Goal: Task Accomplishment & Management: Complete application form

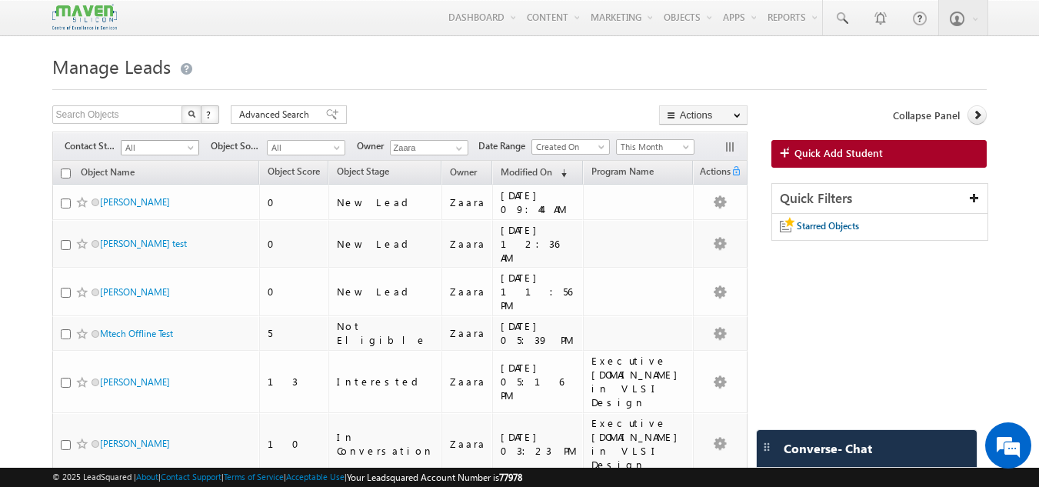
click at [161, 143] on span "All" at bounding box center [158, 148] width 73 height 14
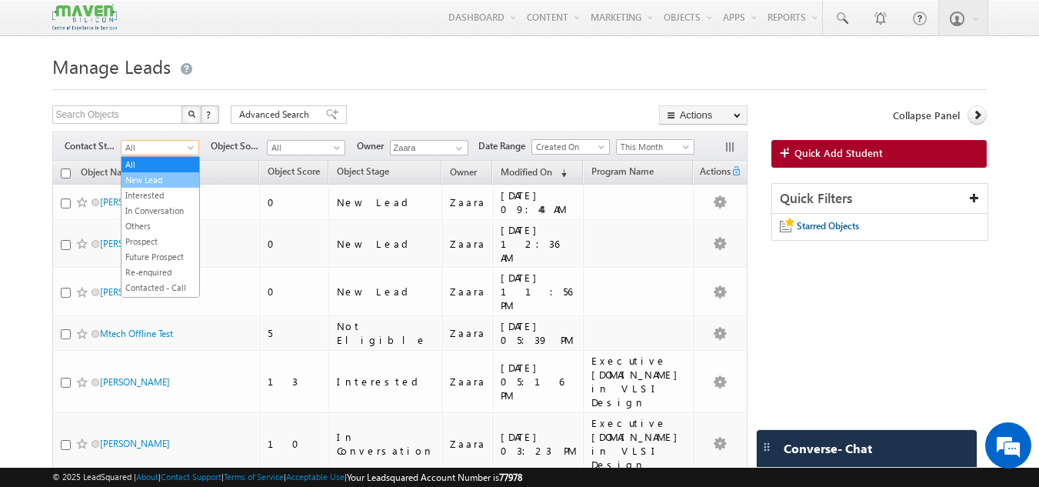
click at [153, 173] on link "New Lead" at bounding box center [161, 180] width 78 height 14
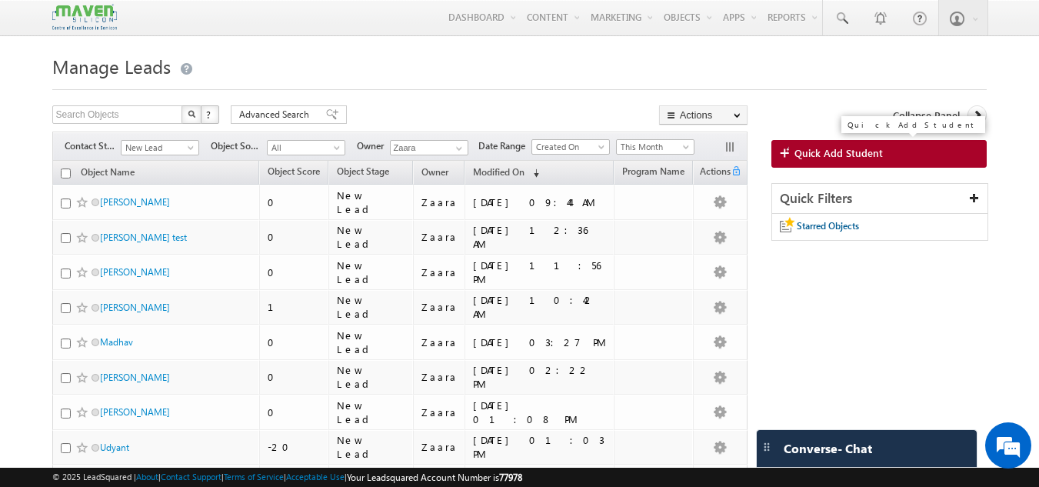
click at [825, 141] on link "Quick Add Student" at bounding box center [879, 154] width 216 height 28
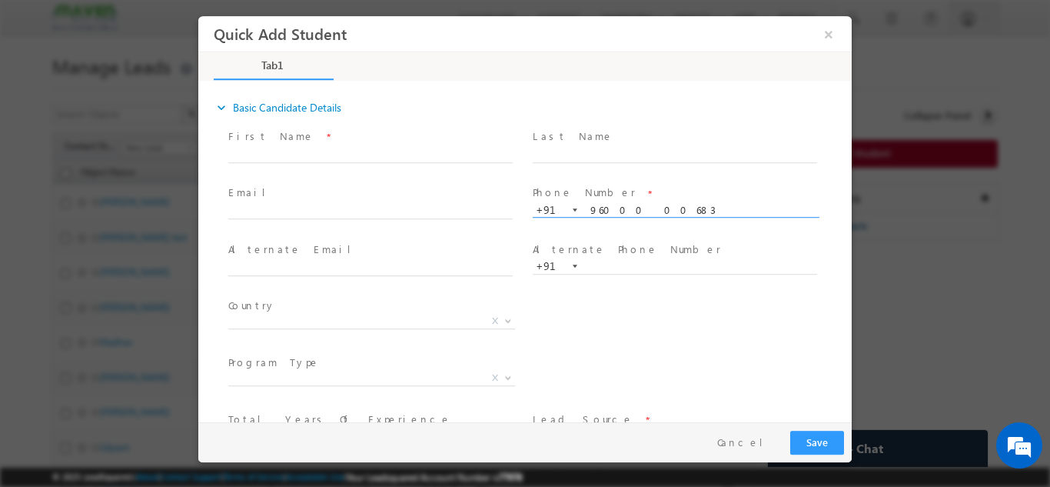
type input "9600000683"
click at [653, 185] on span "Phone Number *" at bounding box center [675, 193] width 284 height 17
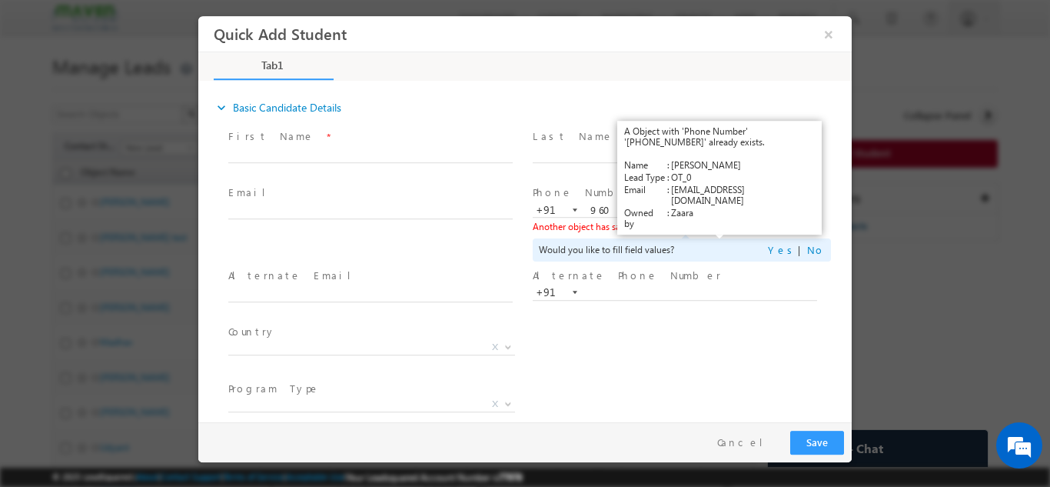
click at [712, 227] on link "View Details" at bounding box center [721, 226] width 48 height 10
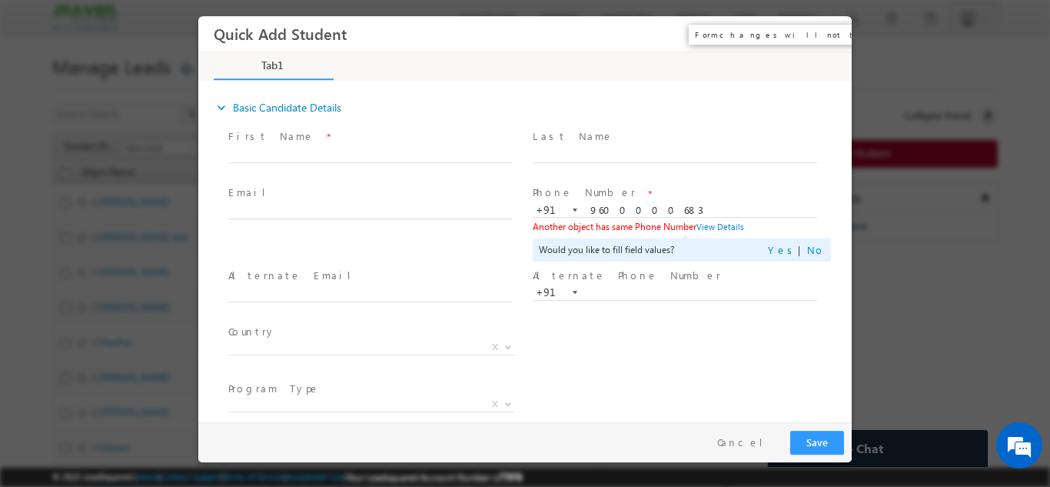
click at [827, 37] on button "×" at bounding box center [829, 33] width 26 height 28
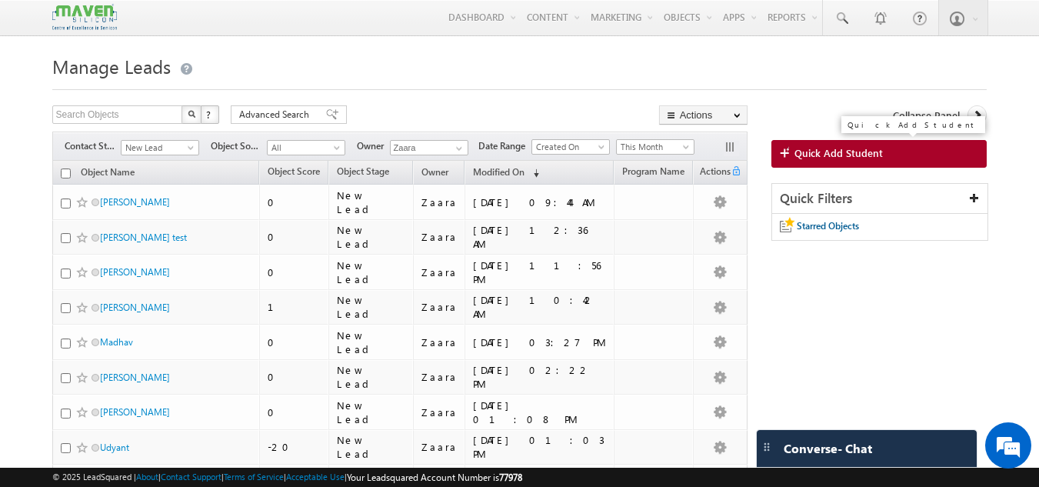
click at [857, 151] on span "Quick Add Student" at bounding box center [838, 153] width 88 height 14
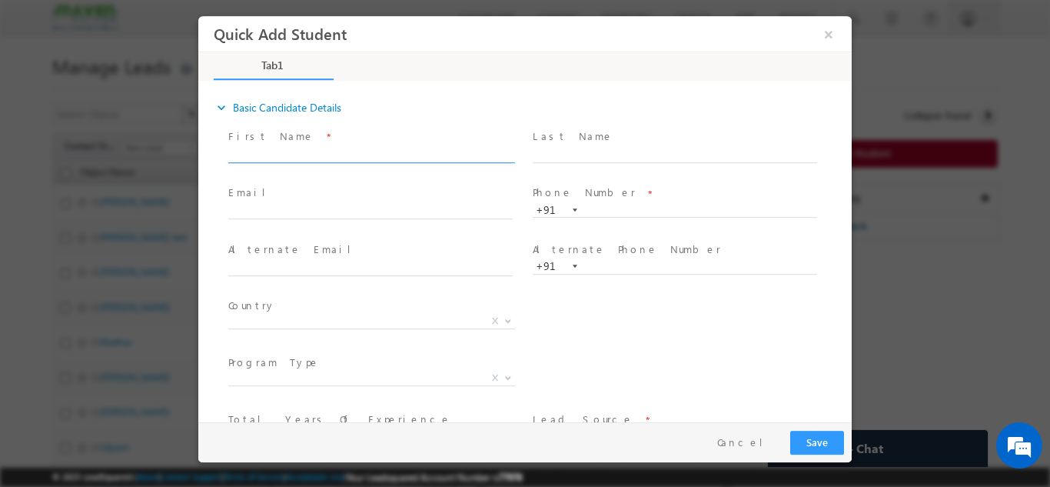
click at [302, 157] on input "text" at bounding box center [370, 154] width 285 height 15
click at [458, 151] on input "naveen rachegowda rg.naveen@gmail.com 9900950614" at bounding box center [370, 154] width 285 height 15
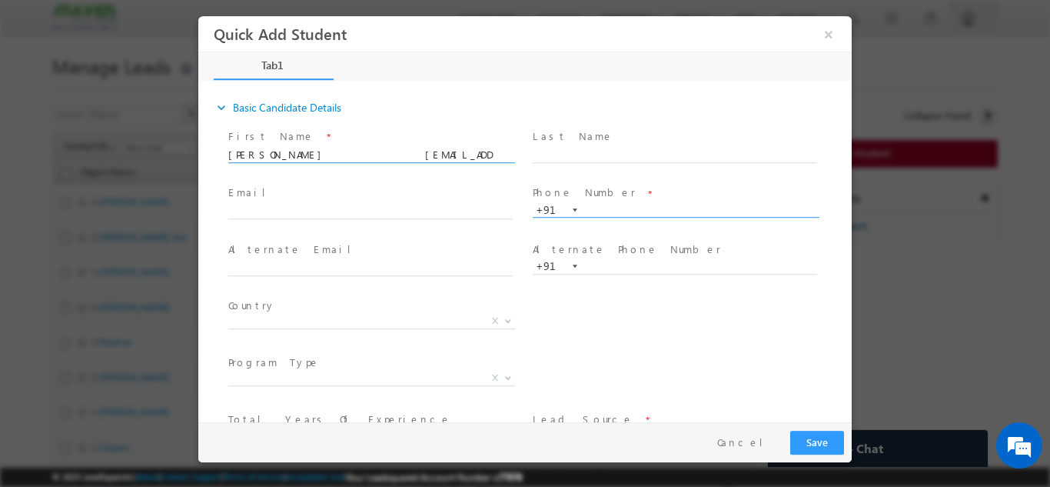
type input "naveen rachegowda rg.naveen@gmail.com"
click at [635, 206] on input "text" at bounding box center [675, 209] width 285 height 15
paste input "9900950614"
type input "9900950614"
drag, startPoint x: 338, startPoint y: 151, endPoint x: 484, endPoint y: 161, distance: 146.5
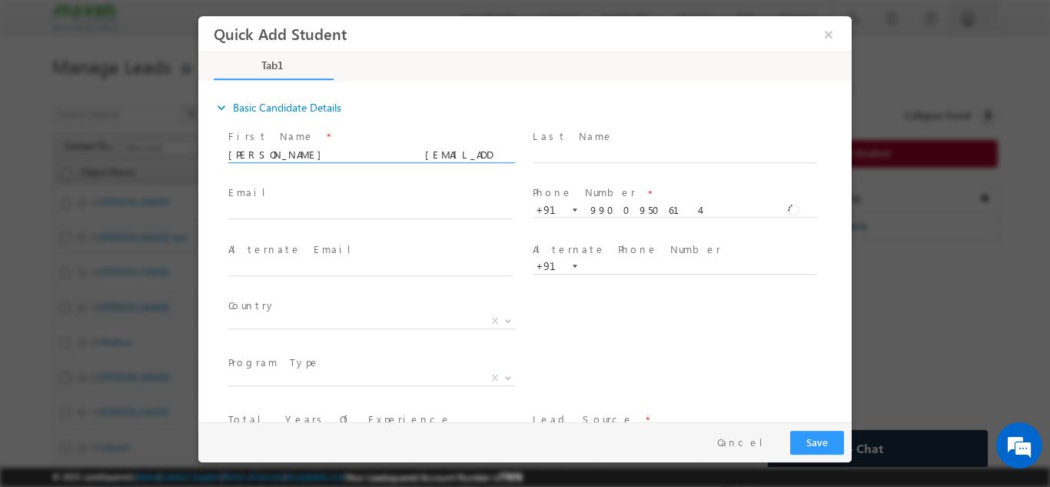
click at [484, 161] on span "naveen rachegowda rg.naveen@gmail.com" at bounding box center [377, 154] width 298 height 17
click at [371, 151] on input "[PERSON_NAME]" at bounding box center [370, 154] width 285 height 15
paste input "Sandesh sandeshsandy9245@gmail.com 9980963231"
click at [434, 153] on input "Sandesh sandeshsandy9245@gmail.com 9980963231" at bounding box center [370, 154] width 285 height 15
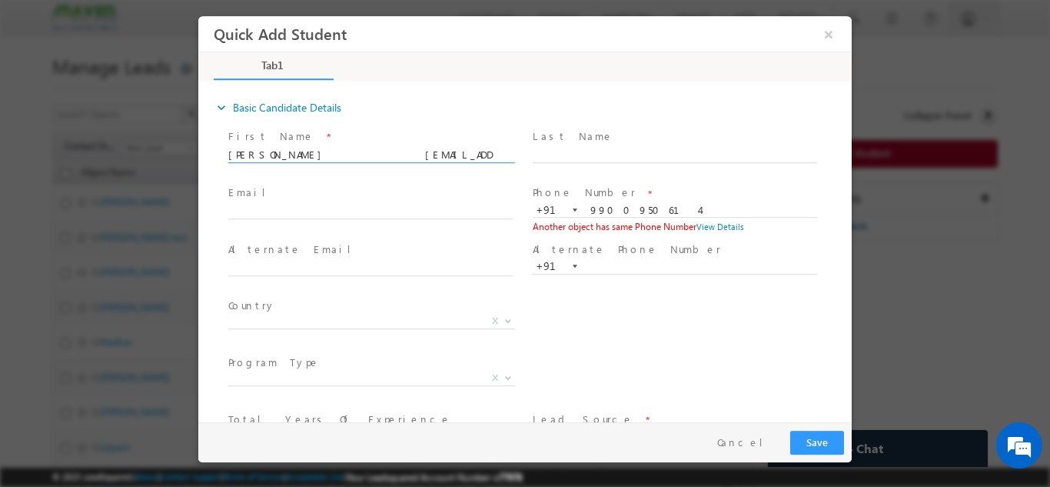
type input "Sandesh sandeshsandy9245@gmail.com"
click at [606, 215] on input "9900950614" at bounding box center [675, 209] width 285 height 15
paste input "80963231"
type input "9980963231"
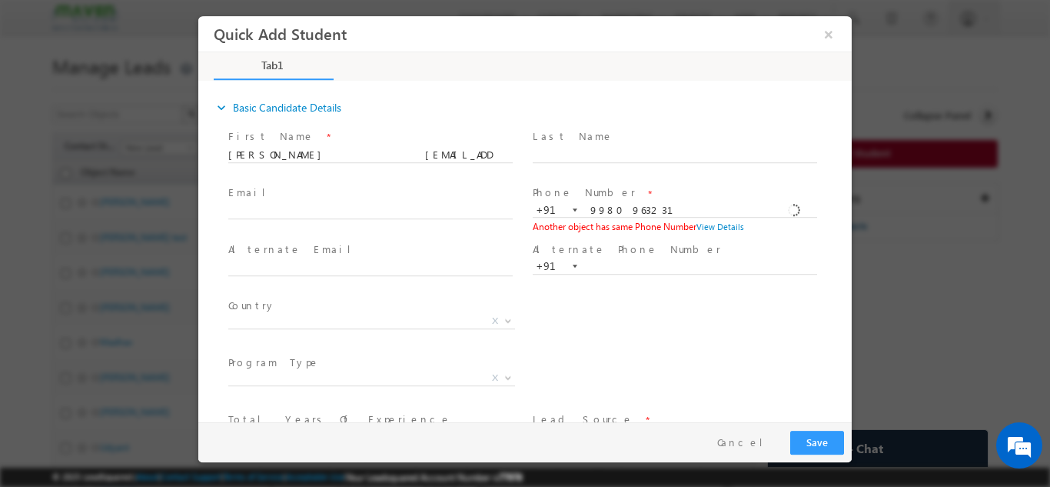
click at [630, 181] on div "Phone Number * +91-9980963231 9980963231 +91 Another object has same Phone Numb…" at bounding box center [682, 209] width 305 height 57
drag, startPoint x: 267, startPoint y: 154, endPoint x: 425, endPoint y: 159, distance: 158.5
click at [425, 159] on input "Sandesh sandeshsandy9245@gmail.com" at bounding box center [370, 154] width 285 height 15
type input "[PERSON_NAME]"
click at [318, 193] on span "Email *" at bounding box center [370, 193] width 284 height 17
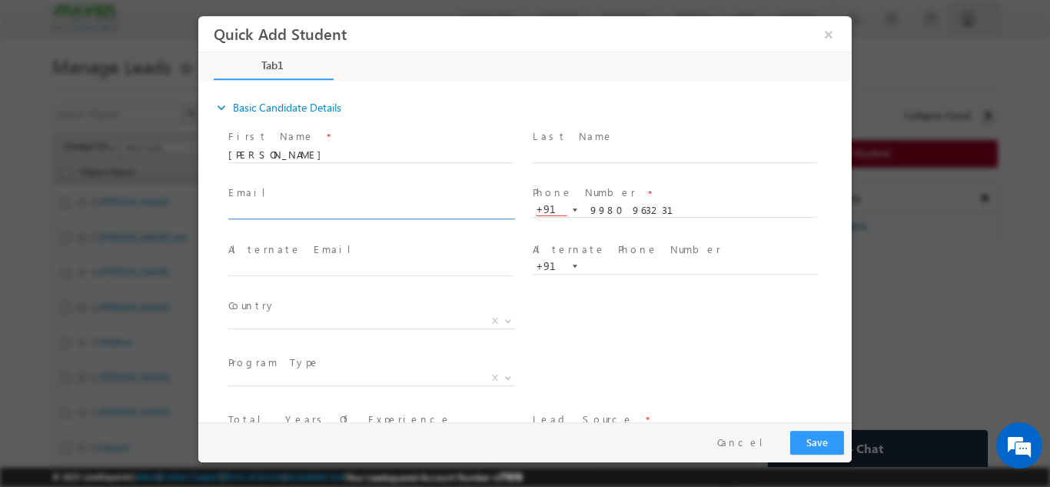
click at [317, 205] on input "text" at bounding box center [370, 211] width 285 height 15
paste input "sandeshsandy9245@gmail.com"
click at [252, 210] on input "sandeshsandy9245@gmail.com" at bounding box center [370, 211] width 285 height 15
type input "sandeshsandy9245@gmail.com"
click at [271, 325] on span "X" at bounding box center [371, 320] width 287 height 15
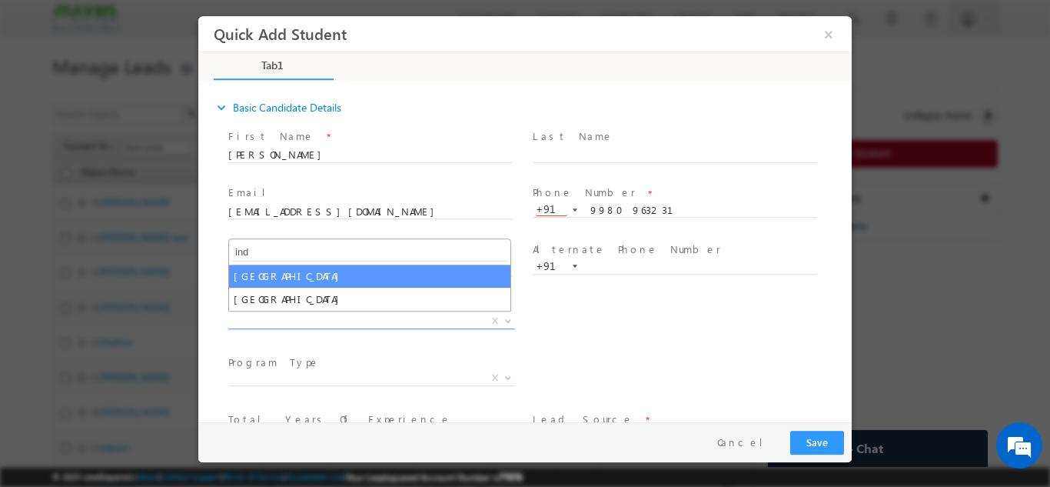
type input "ind"
select select "[GEOGRAPHIC_DATA]"
select select
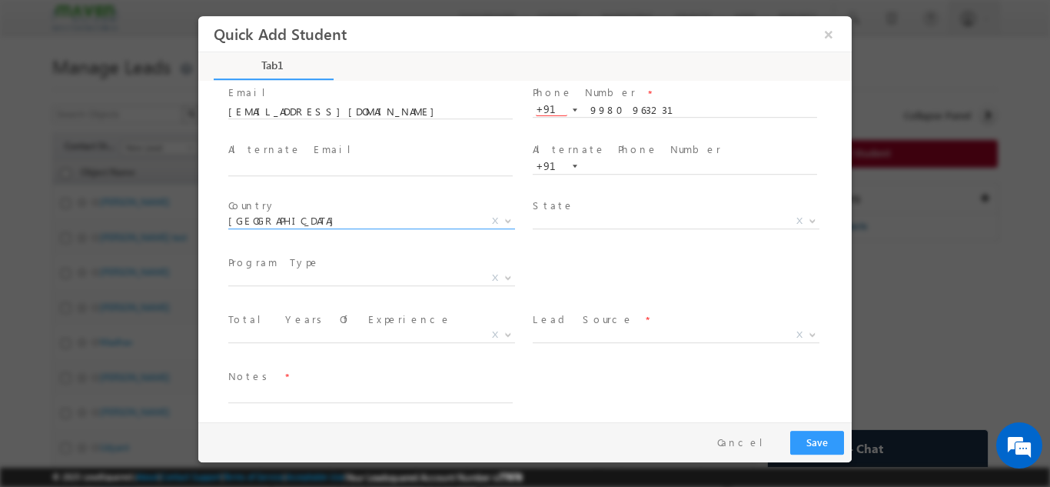
scroll to position [105, 0]
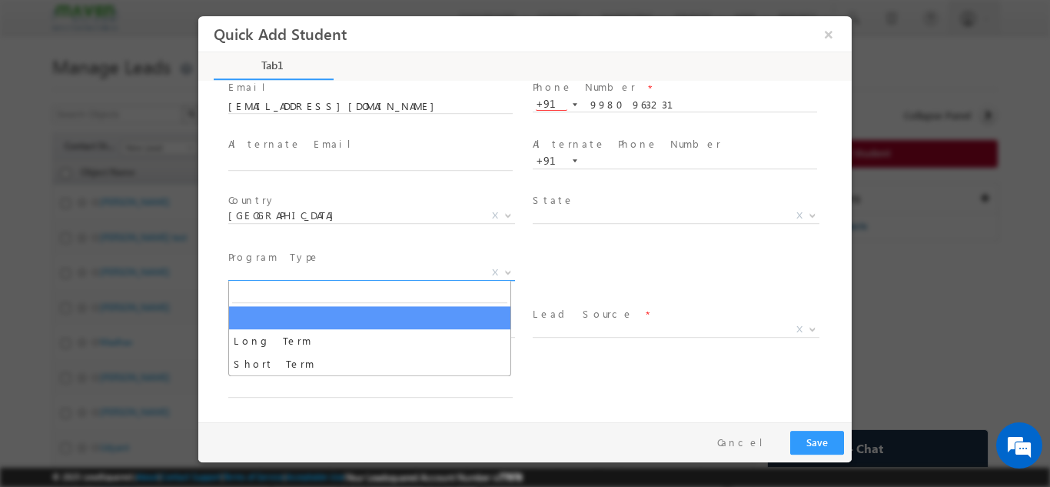
click at [308, 271] on span "X" at bounding box center [371, 272] width 287 height 15
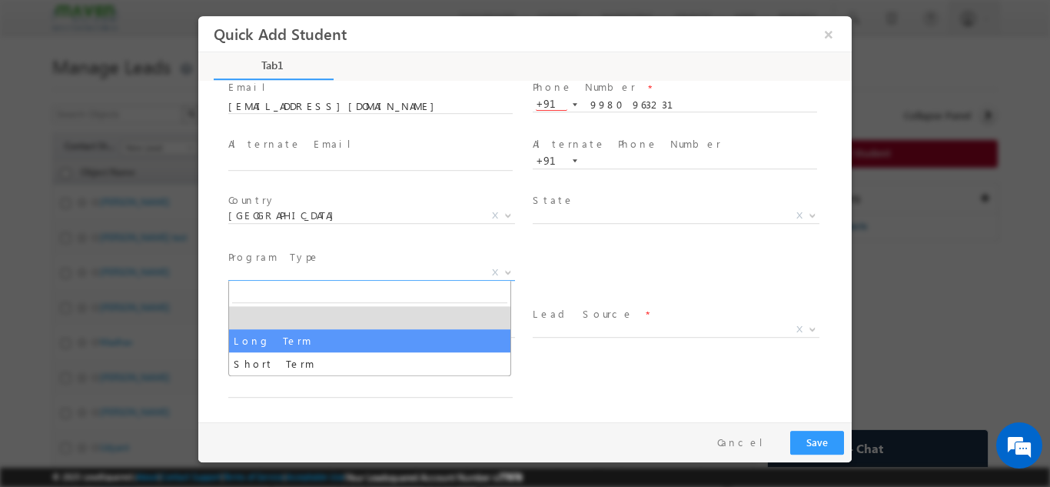
select select "Long Term"
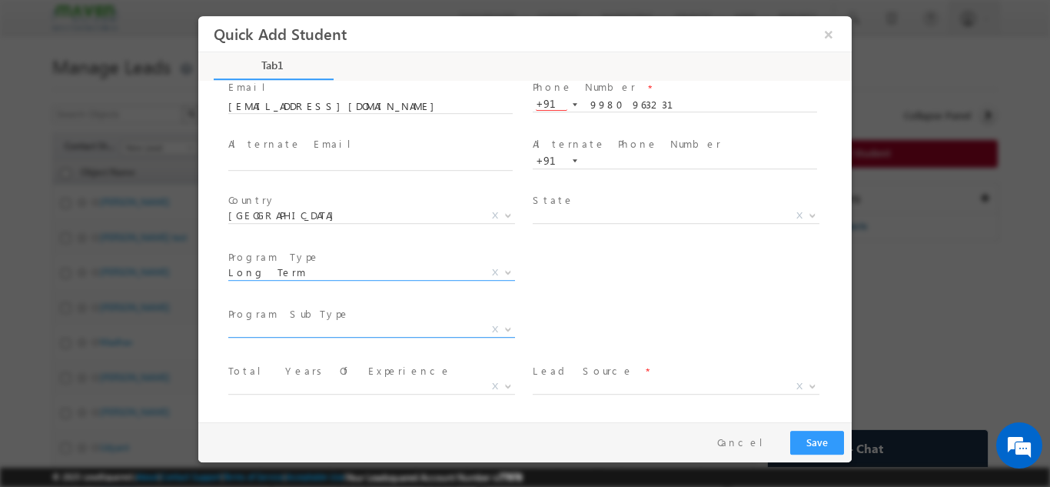
click at [297, 324] on span "X" at bounding box center [371, 328] width 287 height 15
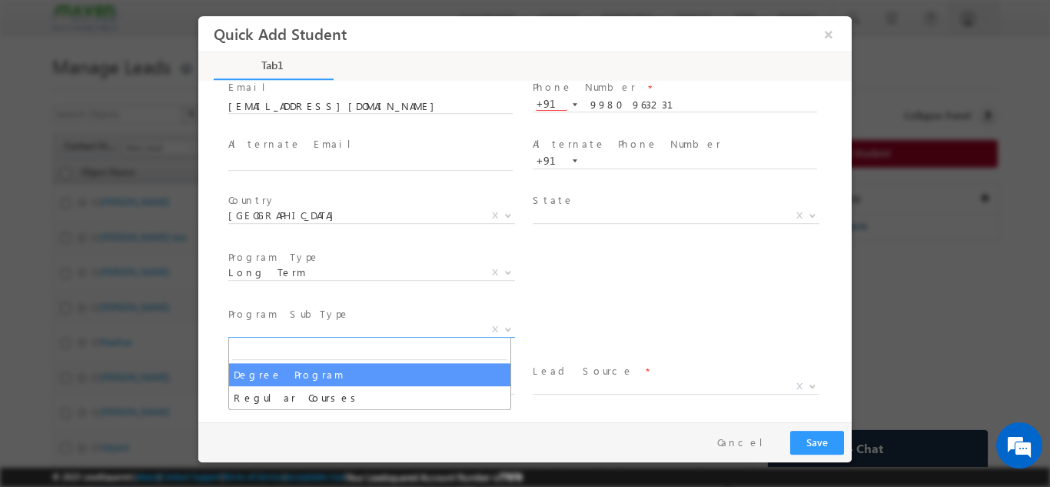
select select "Degree Program"
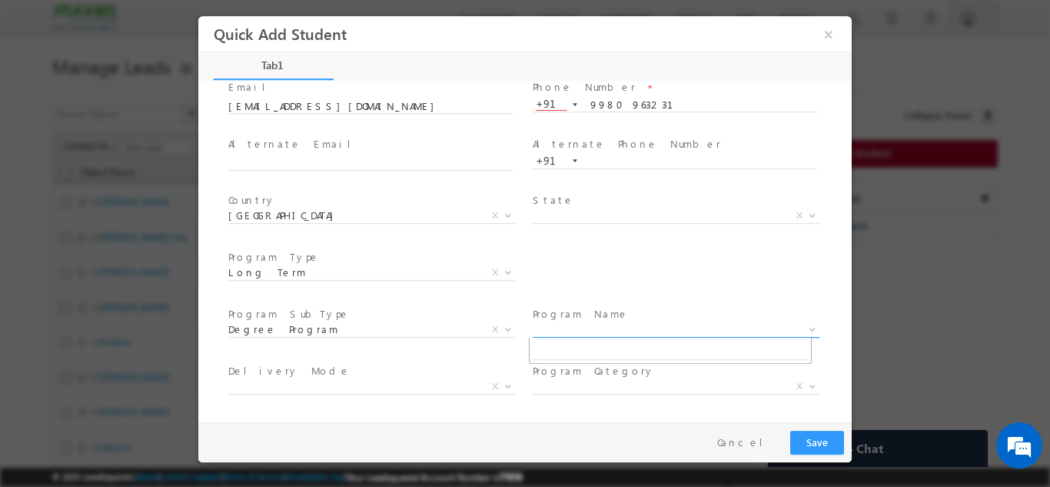
click at [573, 326] on span "X" at bounding box center [676, 328] width 287 height 15
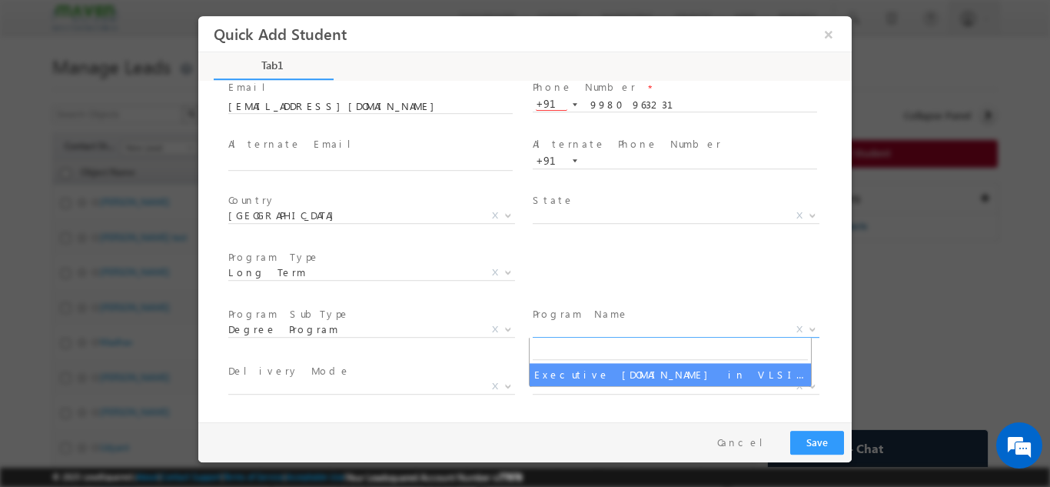
select select "Executive [DOMAIN_NAME] in VLSI Design"
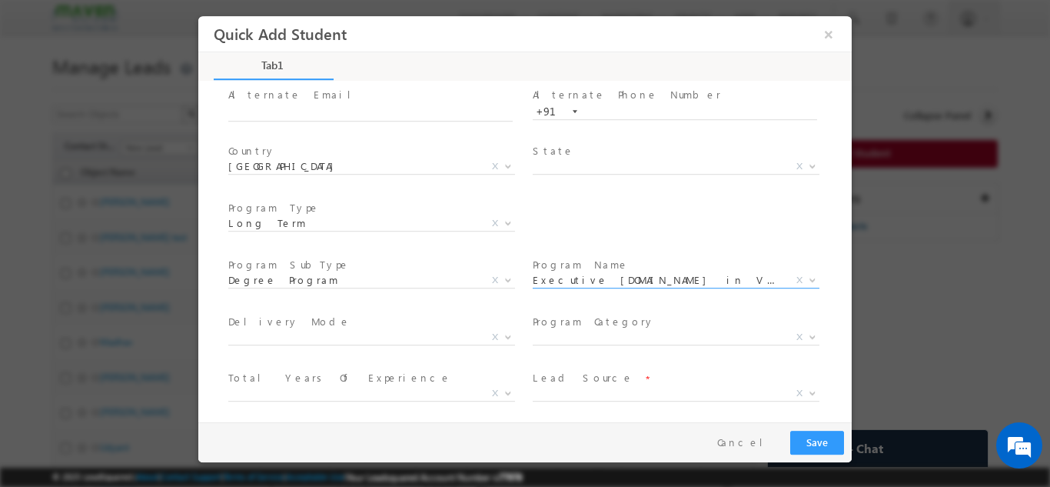
scroll to position [218, 0]
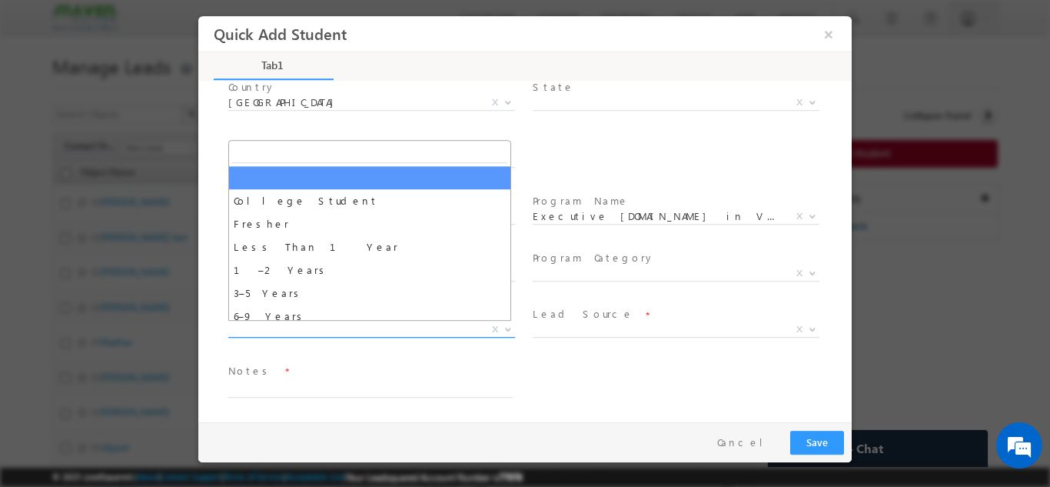
click at [294, 328] on span "X" at bounding box center [371, 328] width 287 height 15
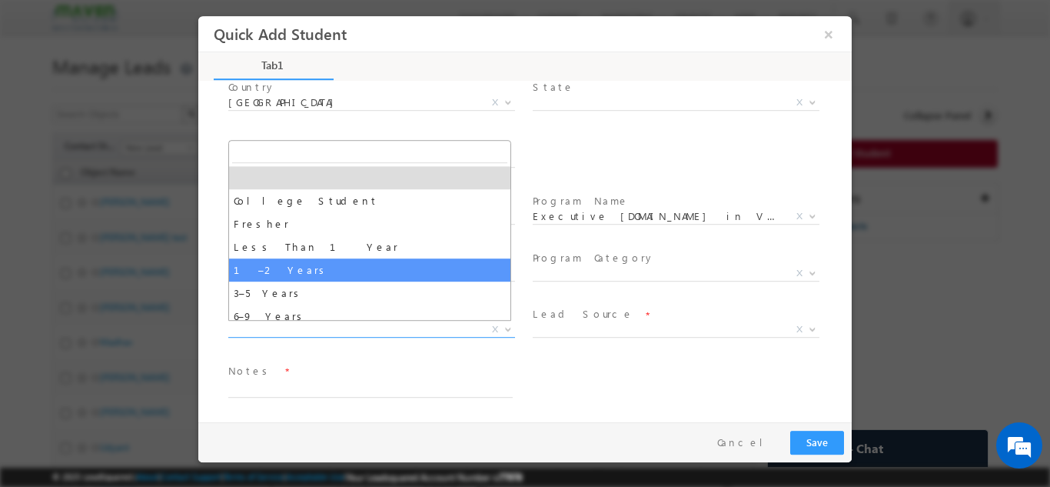
select select "1–2 Years"
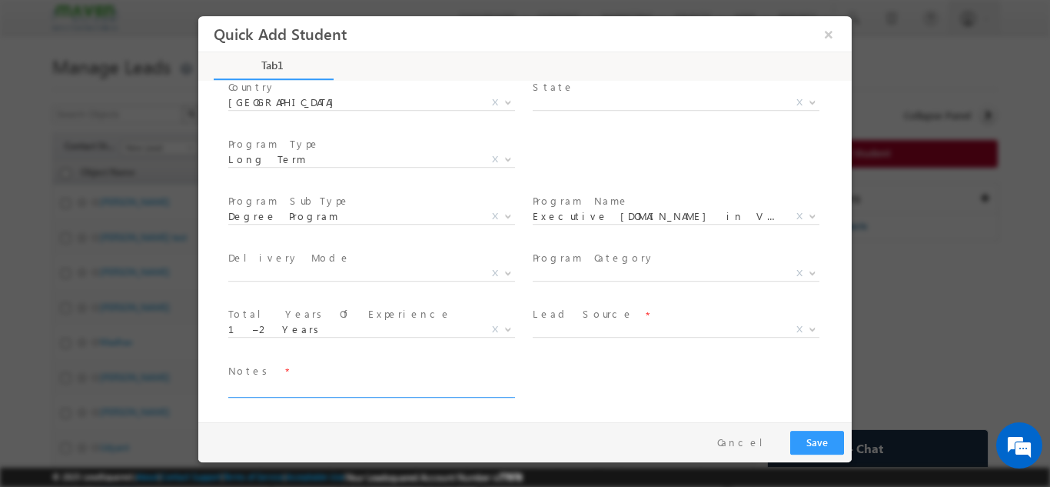
click at [306, 392] on textarea at bounding box center [370, 388] width 285 height 18
type textarea "Lead added from sheet to LSQ"
click at [831, 449] on button "Save" at bounding box center [818, 442] width 54 height 24
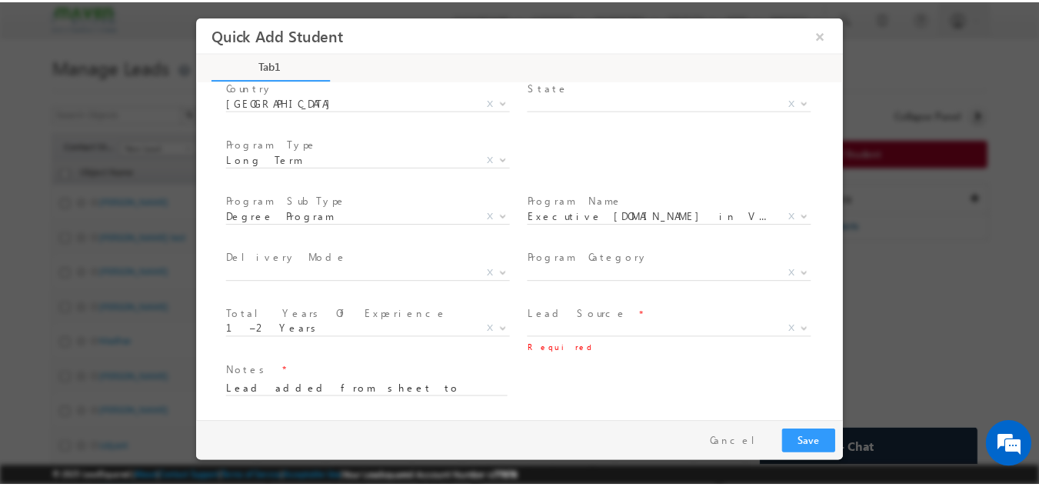
scroll to position [215, 0]
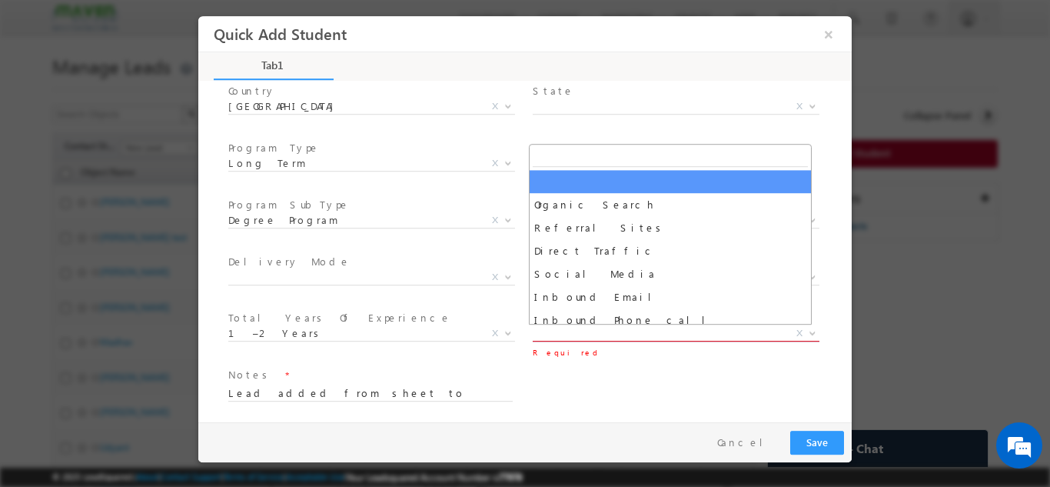
click at [535, 333] on span "X" at bounding box center [676, 332] width 287 height 15
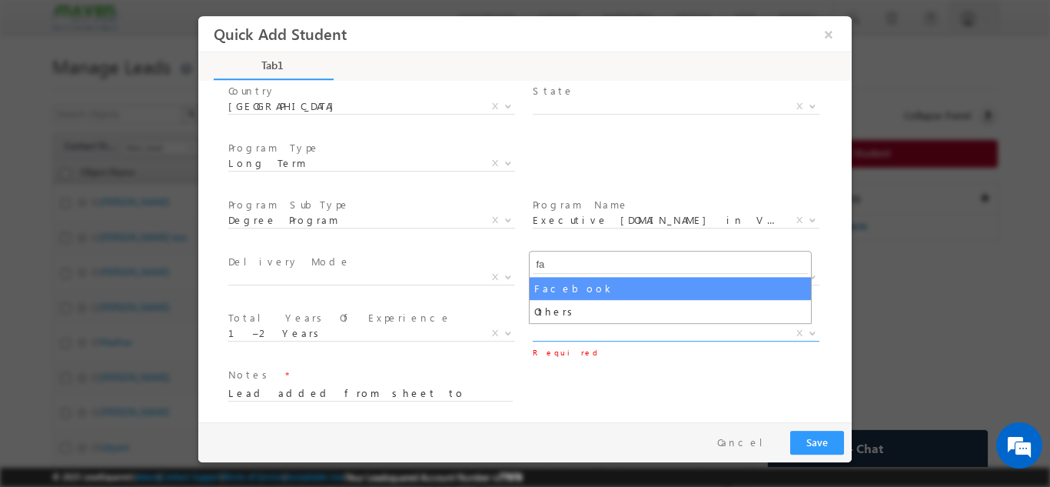
type input "fa"
select select "Facebook"
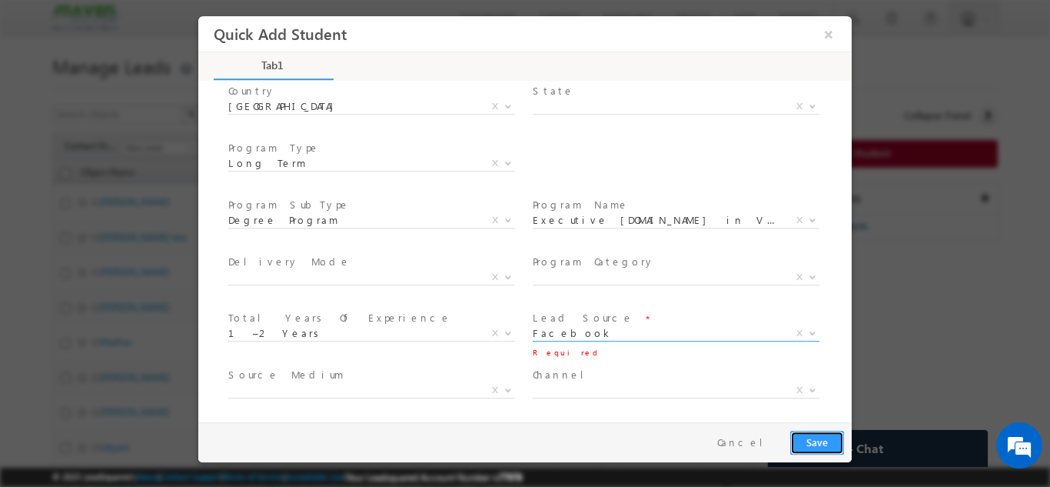
click at [803, 435] on button "Save" at bounding box center [818, 442] width 54 height 24
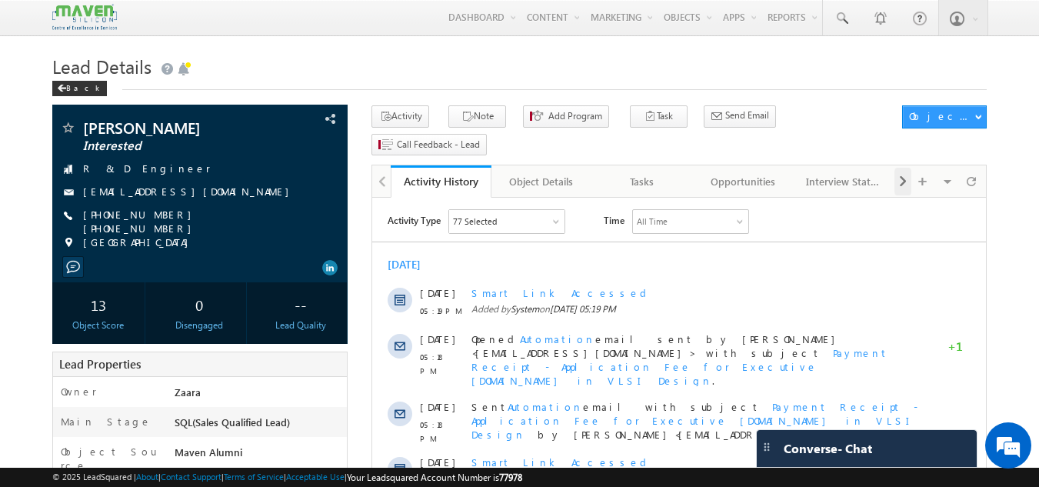
click at [902, 168] on span at bounding box center [902, 182] width 9 height 28
click at [853, 172] on div "Documents" at bounding box center [843, 181] width 75 height 18
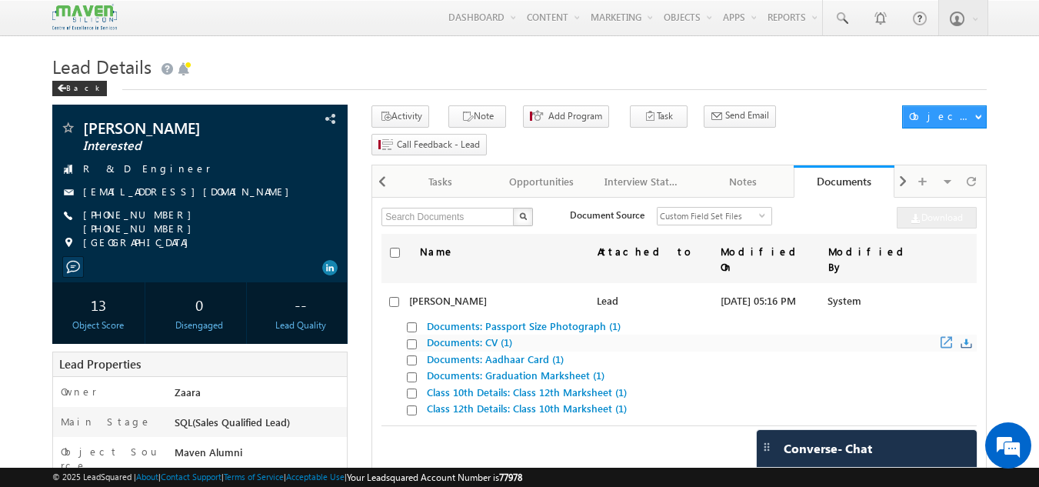
click at [454, 335] on link "Documents: CV (1)" at bounding box center [469, 341] width 85 height 13
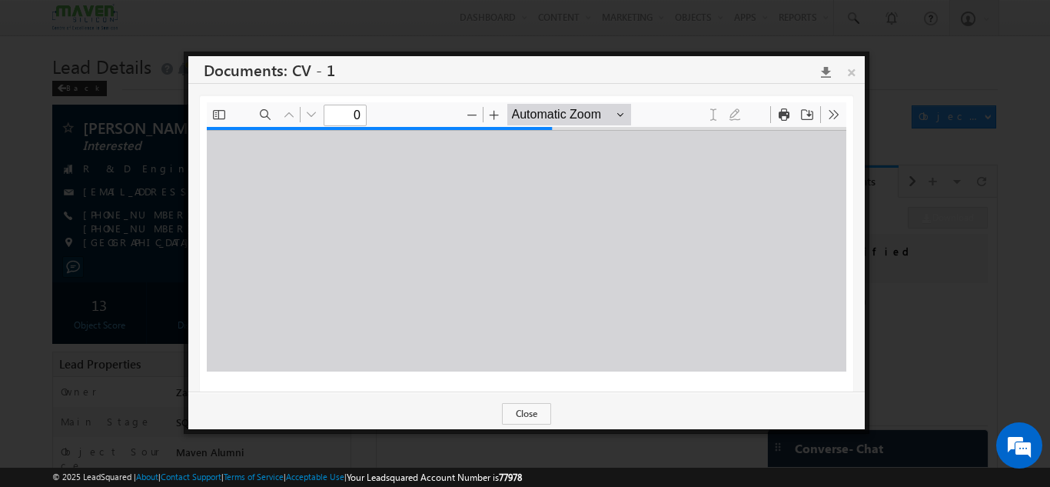
type input "1"
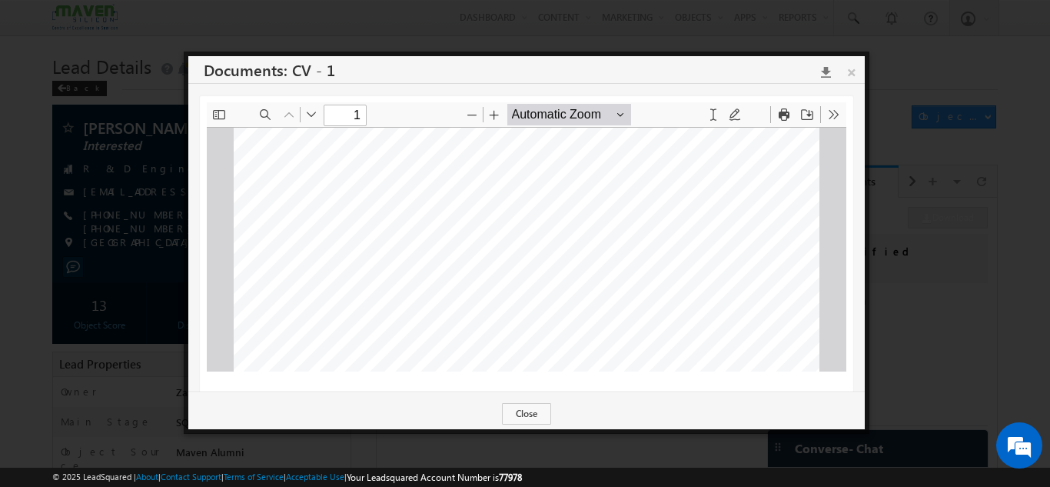
click at [821, 75] on icon at bounding box center [821, 71] width 21 height 13
click at [965, 106] on div at bounding box center [525, 243] width 1050 height 487
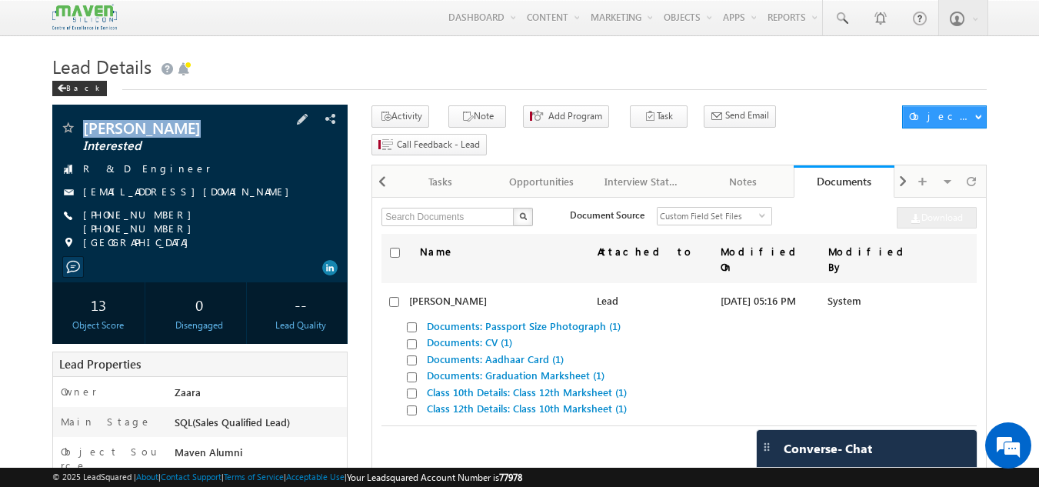
drag, startPoint x: 194, startPoint y: 128, endPoint x: 86, endPoint y: 136, distance: 108.0
click at [86, 135] on span "Divya Murugan" at bounding box center [174, 127] width 182 height 15
copy span "Divya Murugan"
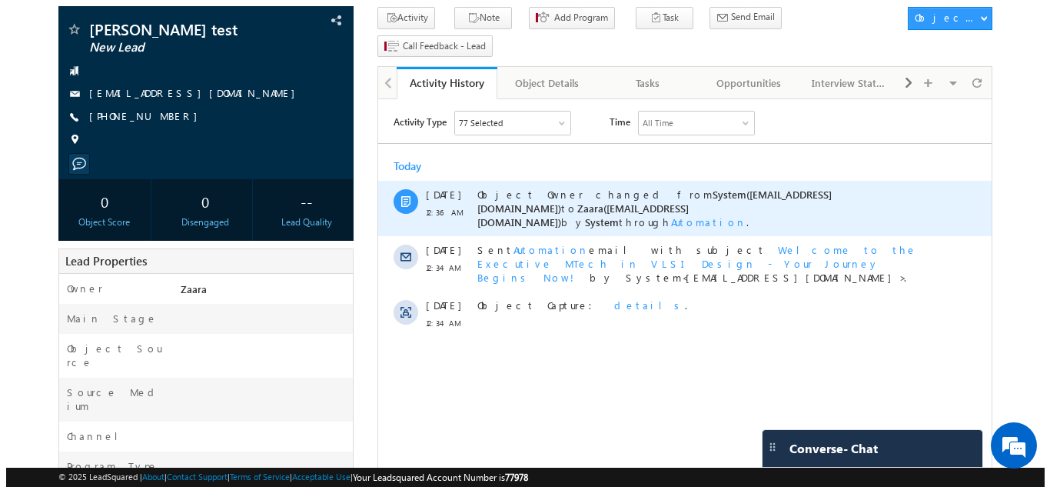
scroll to position [72, 0]
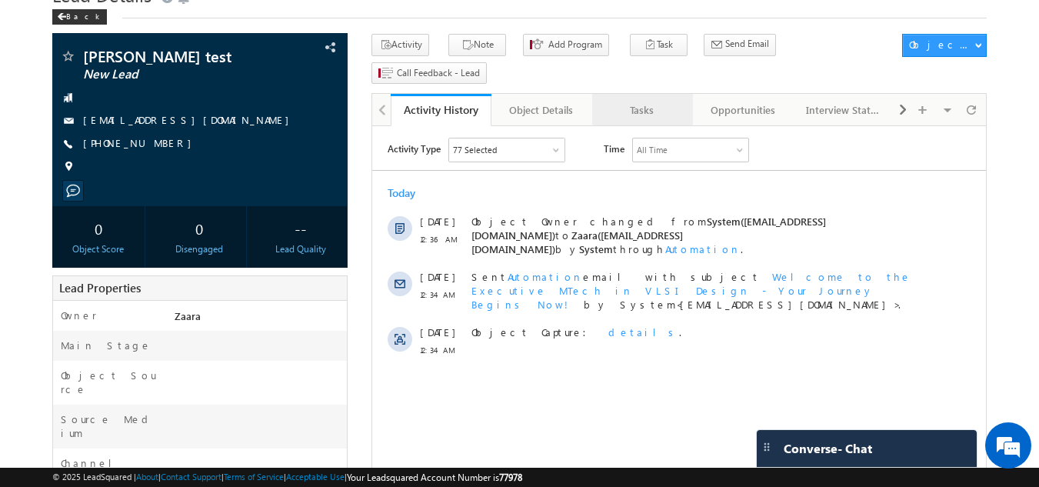
click at [646, 99] on link "Tasks" at bounding box center [642, 110] width 101 height 32
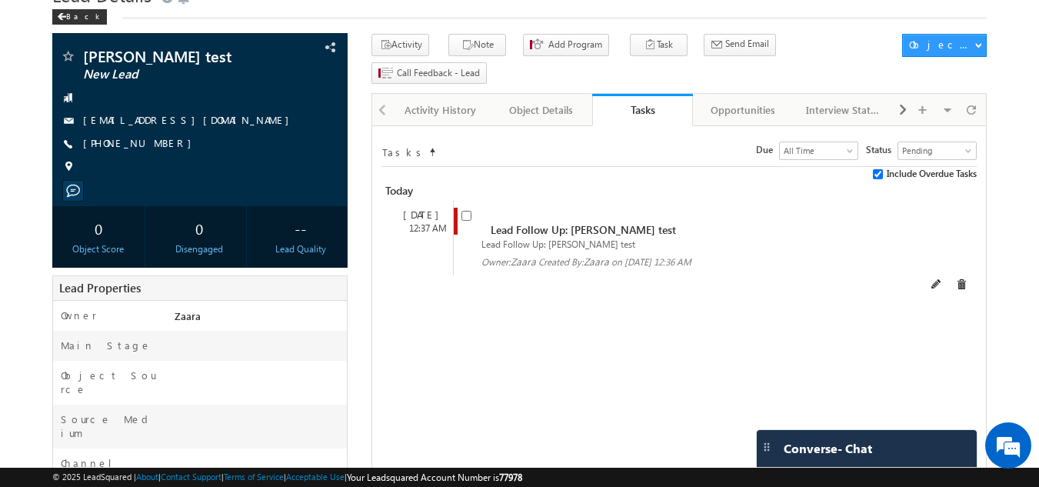
click at [469, 208] on span at bounding box center [469, 222] width 17 height 28
click at [464, 211] on input "checkbox" at bounding box center [466, 216] width 10 height 10
checkbox input "false"
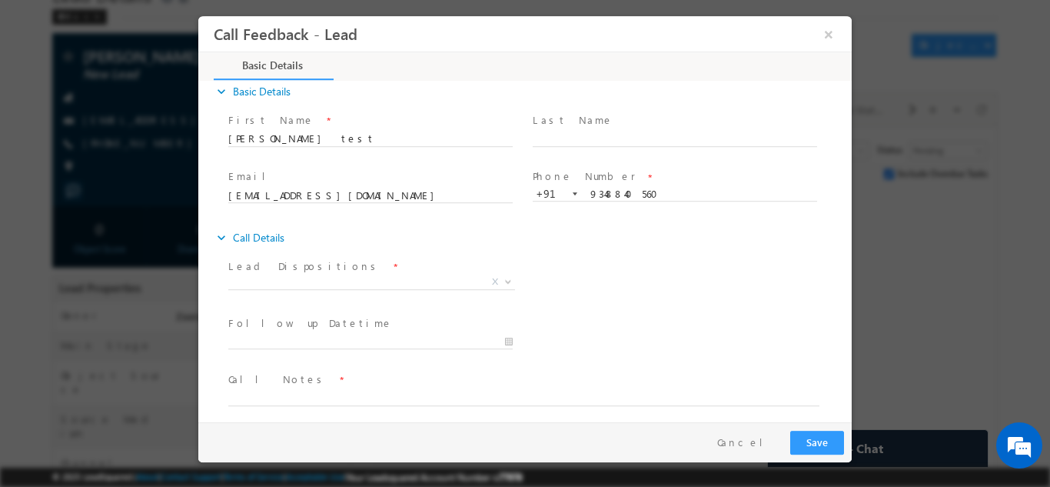
scroll to position [25, 0]
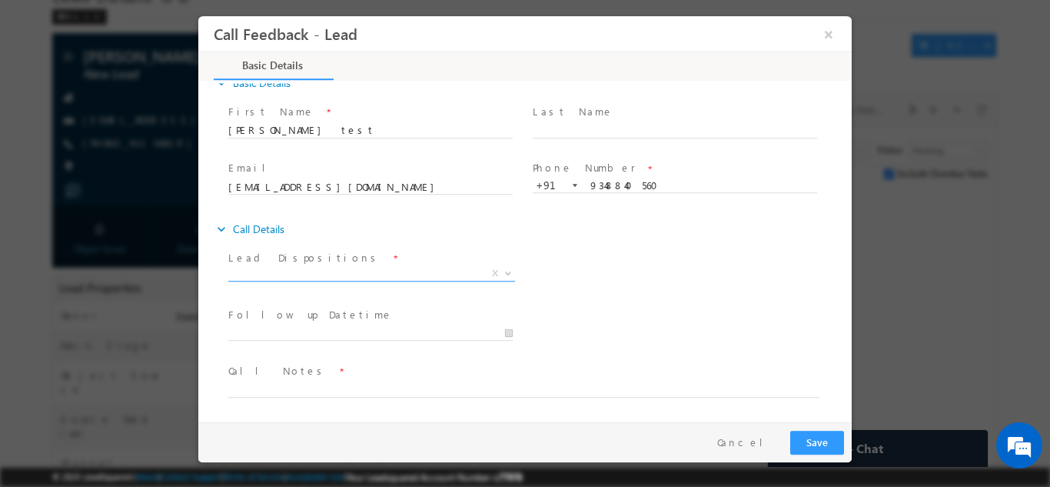
click at [278, 265] on span "X" at bounding box center [371, 272] width 287 height 15
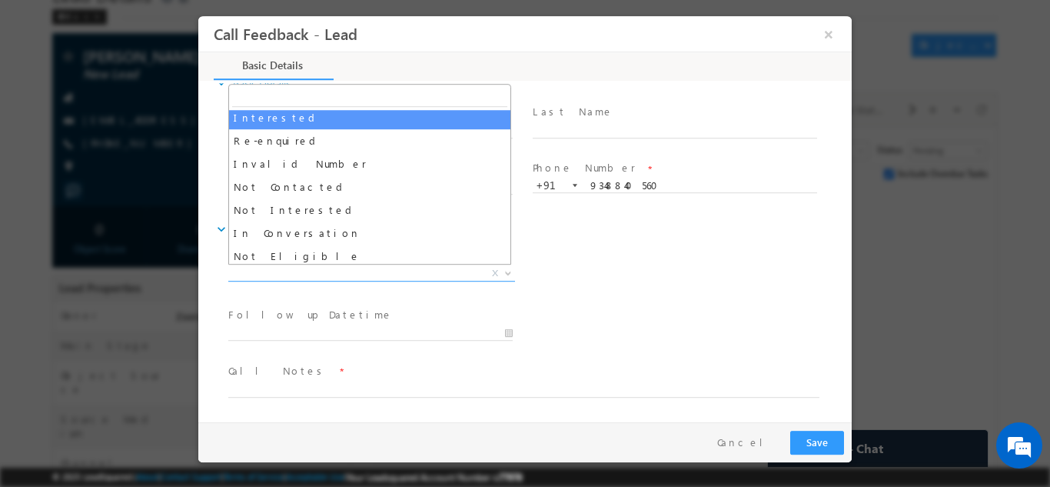
scroll to position [77, 0]
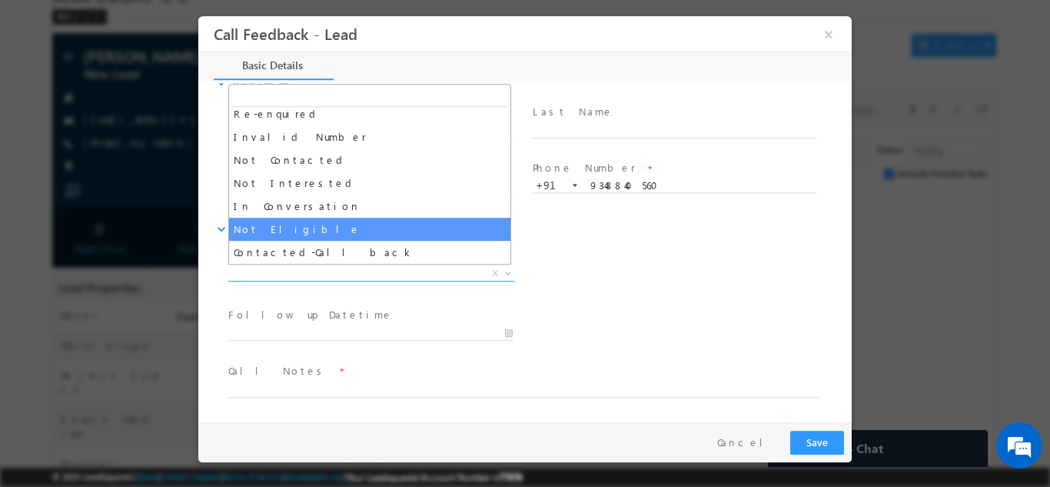
select select "Not Eligible"
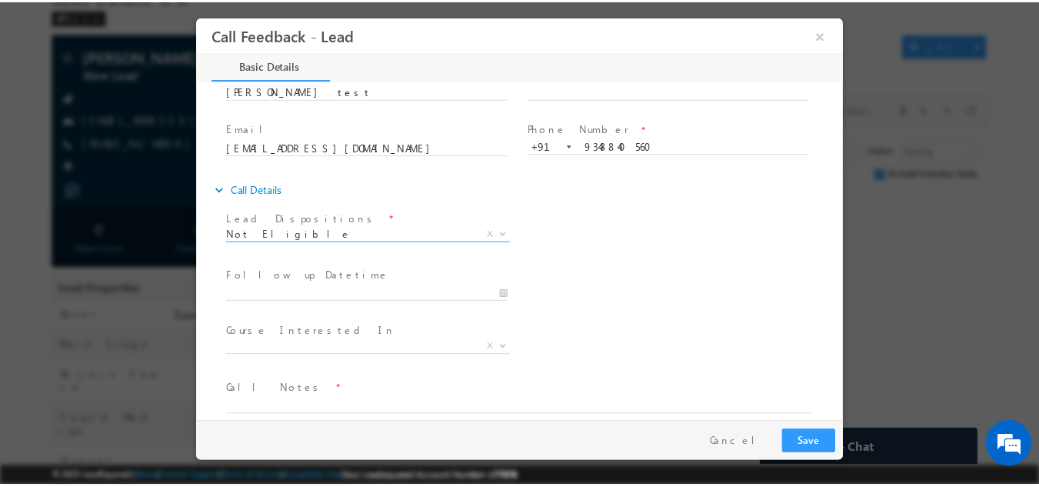
scroll to position [82, 0]
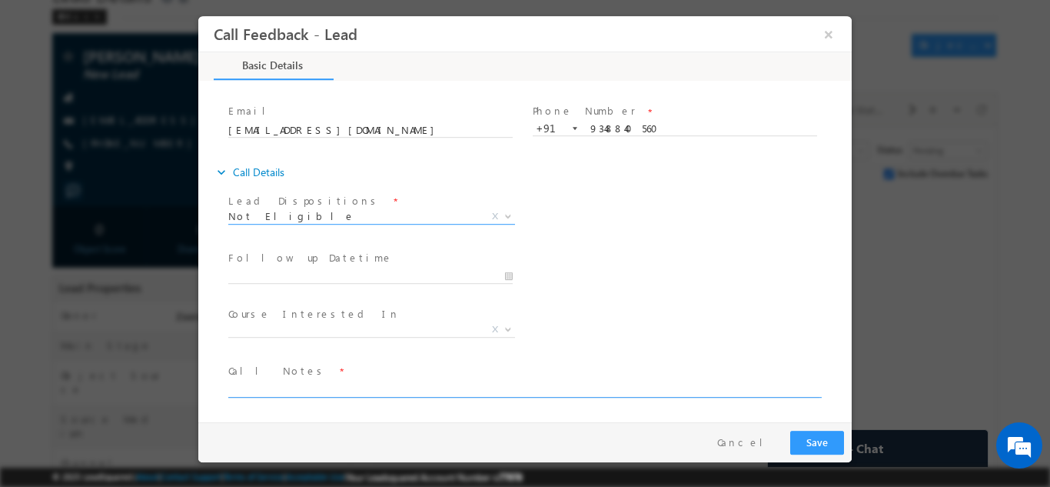
click at [288, 389] on textarea at bounding box center [523, 388] width 591 height 18
type textarea "Test Lead"
click at [807, 448] on button "Save" at bounding box center [818, 442] width 54 height 24
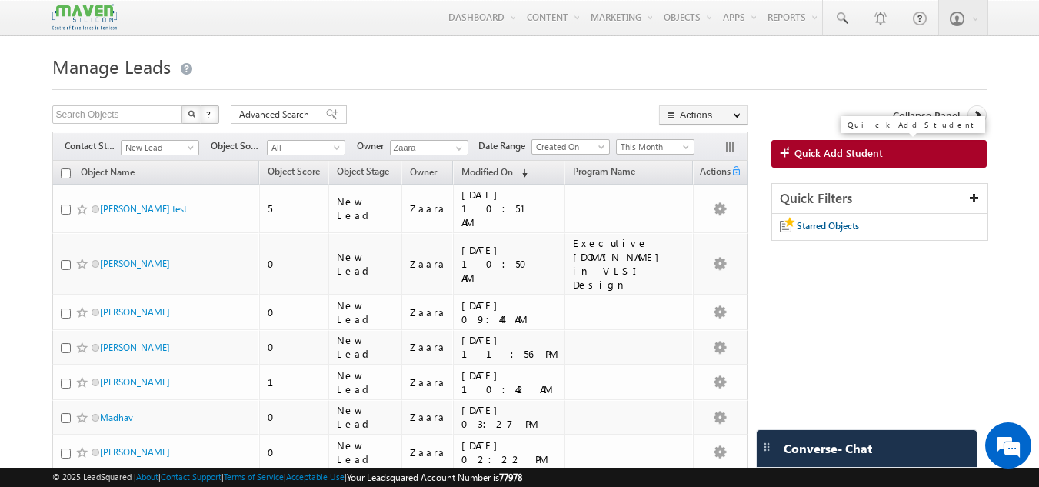
click at [792, 159] on span at bounding box center [787, 153] width 15 height 15
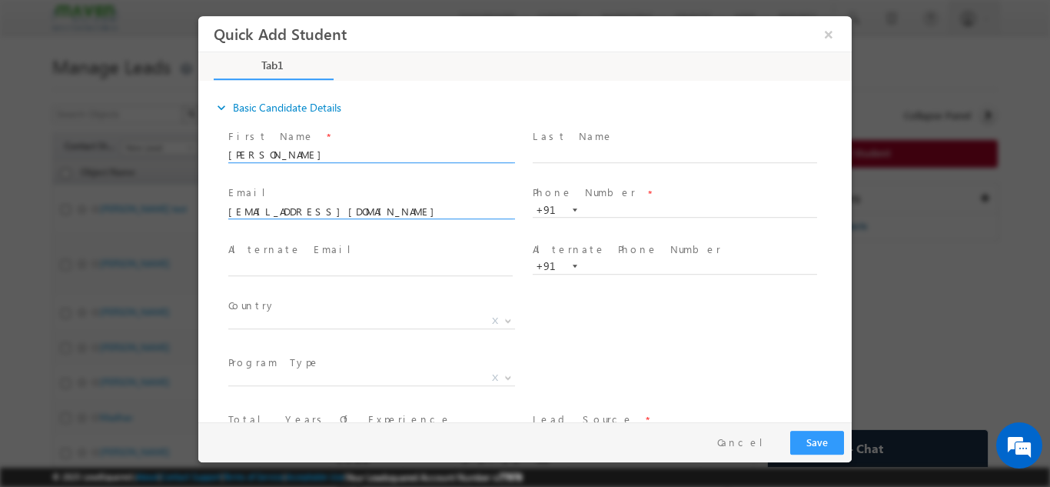
type input "[EMAIL_ADDRESS][DOMAIN_NAME]"
click at [401, 151] on input "[PERSON_NAME] 9900950614" at bounding box center [370, 154] width 285 height 15
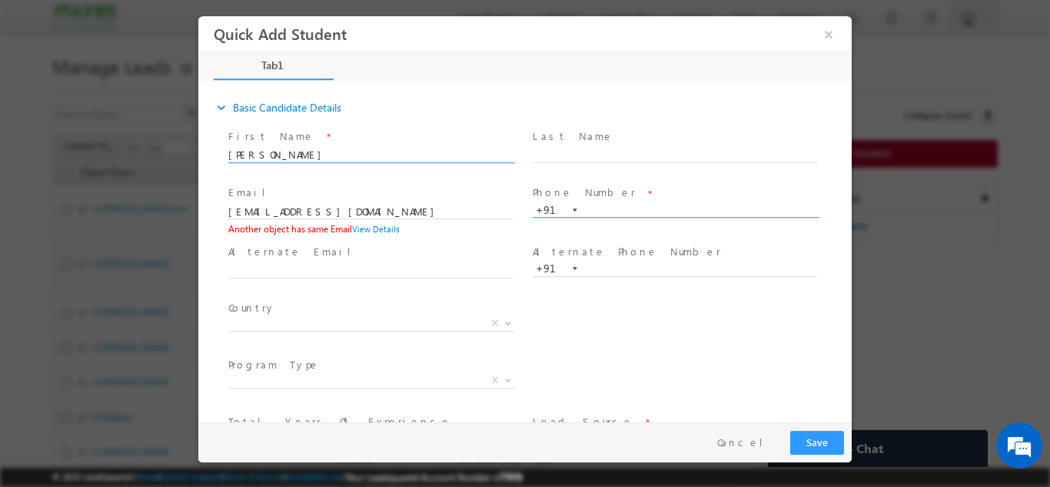
type input "[PERSON_NAME]"
click at [630, 211] on input "text" at bounding box center [675, 209] width 285 height 15
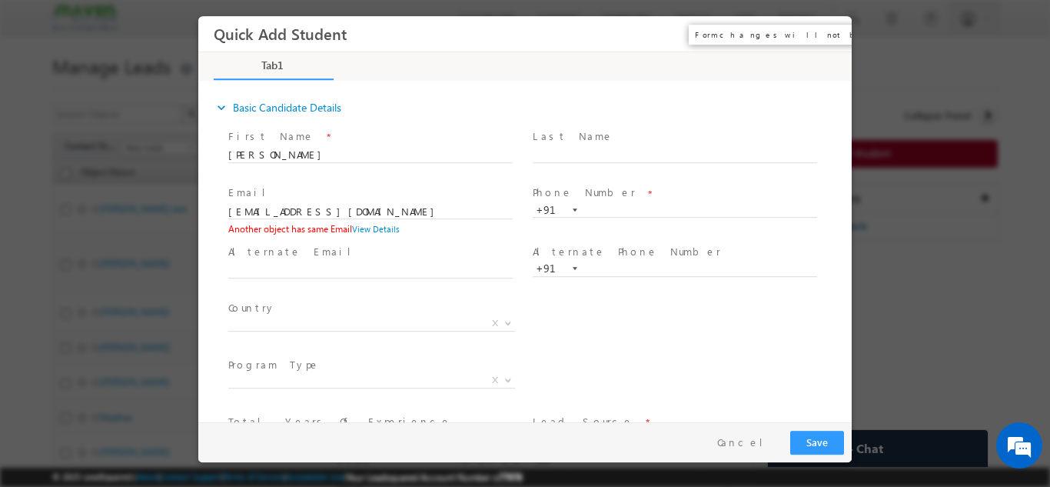
click at [830, 30] on button "×" at bounding box center [829, 33] width 26 height 28
